Goal: Transaction & Acquisition: Purchase product/service

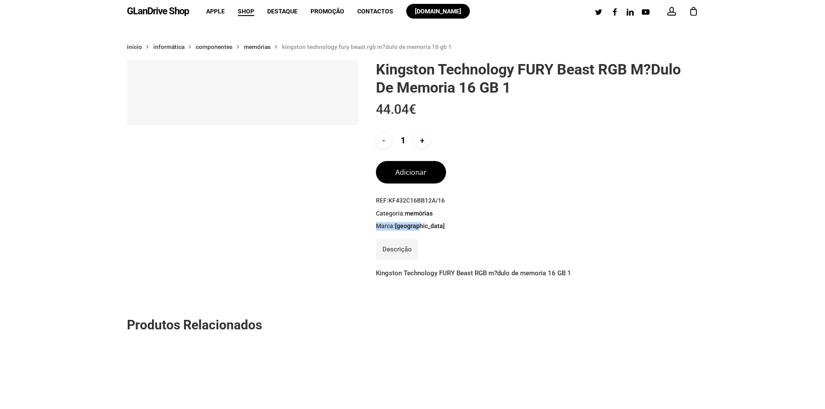
click at [503, 247] on div "Kingston Technology FURY Beast RGB m?dulo de memoria 16 GB 1 44.04 € - Quantida…" at bounding box center [534, 173] width 329 height 227
click at [515, 214] on span "Categoria: Memórias" at bounding box center [537, 214] width 322 height 9
drag, startPoint x: 390, startPoint y: 200, endPoint x: 461, endPoint y: 203, distance: 71.1
click at [460, 203] on span "REF: KF432C16BB12A/16" at bounding box center [537, 201] width 322 height 9
copy span "KF432C16BB12A/16"
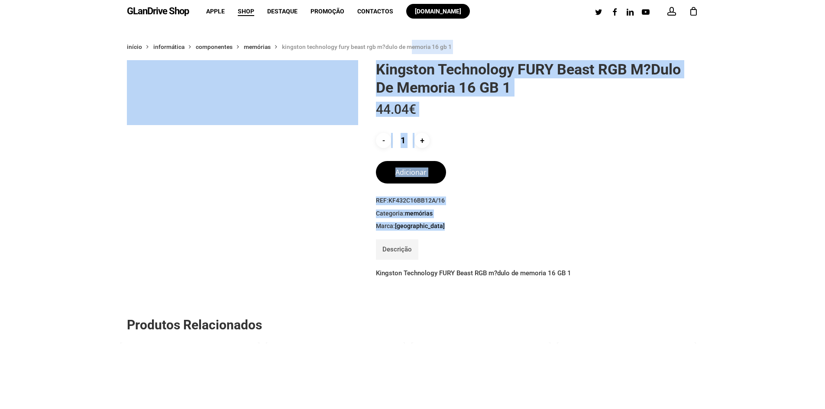
drag, startPoint x: 374, startPoint y: 68, endPoint x: 399, endPoint y: 46, distance: 32.9
click at [410, 52] on div "Início Informática Componentes Memórias Kingston Technology FURY Beast RGB m?du…" at bounding box center [413, 404] width 572 height 728
click at [555, 146] on div "- Quantidade de Kingston Technology FURY Beast RGB m?dulo de memoria 16 GB 1 1 +" at bounding box center [533, 140] width 314 height 15
click at [473, 132] on p "44.04 €" at bounding box center [537, 118] width 322 height 30
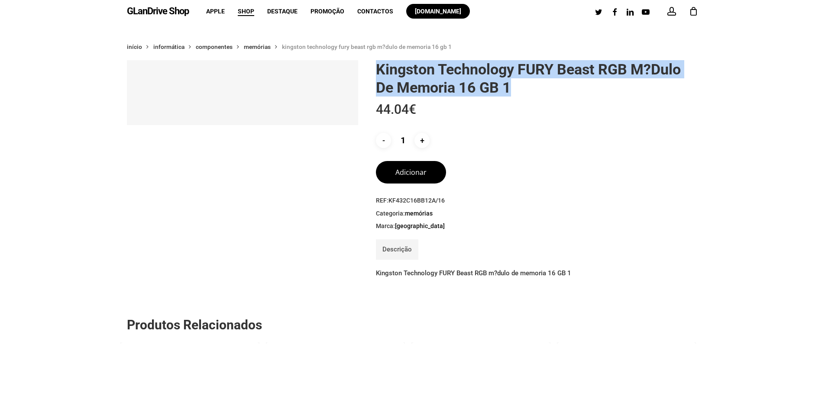
drag, startPoint x: 377, startPoint y: 69, endPoint x: 513, endPoint y: 89, distance: 136.6
click at [512, 91] on h1 "Kingston Technology FURY Beast RGB m?dulo de memoria 16 GB 1" at bounding box center [537, 78] width 322 height 36
copy h1 "Kingston Technology FURY Beast RGB m?dulo de memoria 16 GB 1"
